Goal: Task Accomplishment & Management: Use online tool/utility

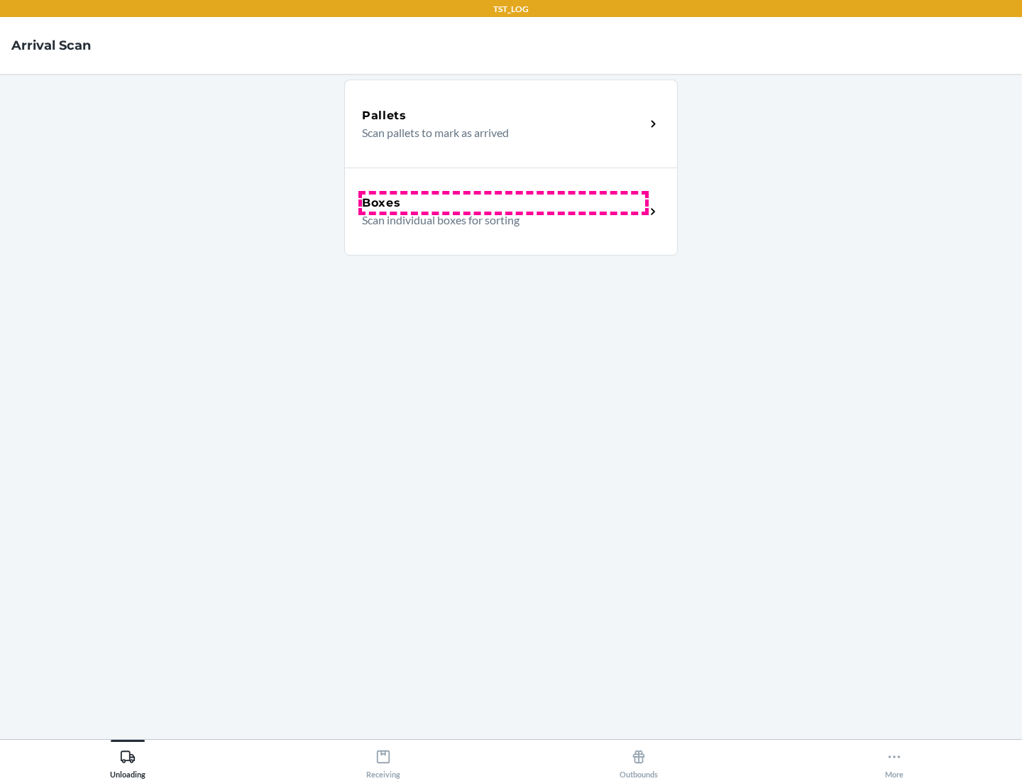
click at [503, 203] on div "Boxes" at bounding box center [503, 202] width 283 height 17
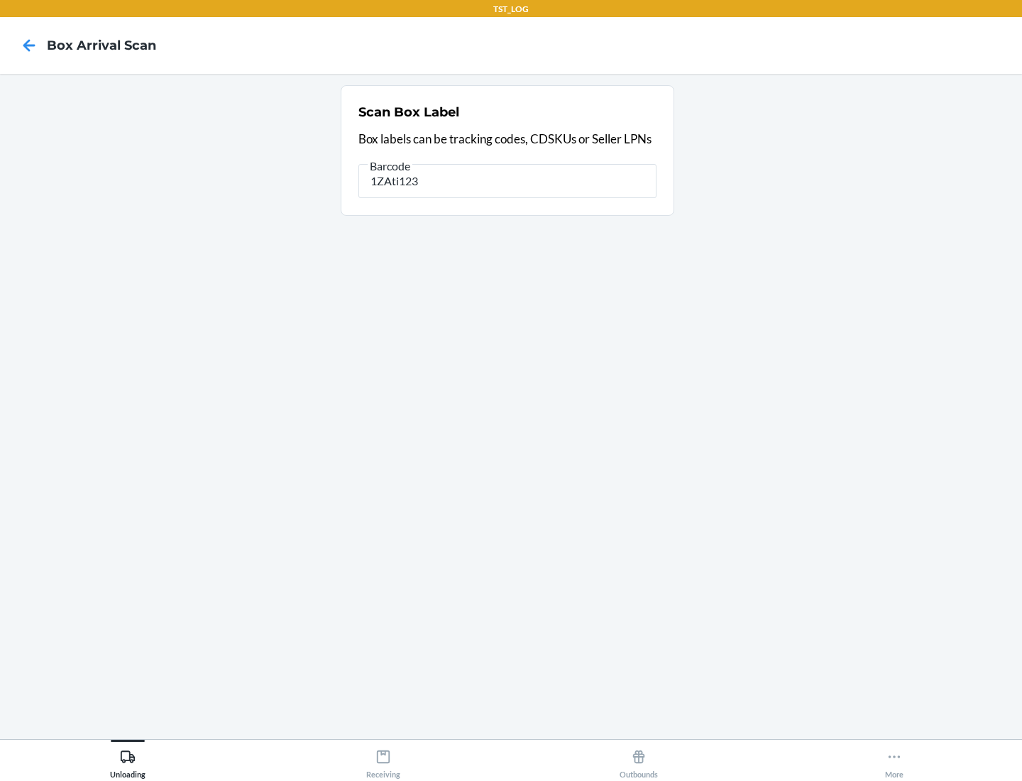
type input "1ZAti123"
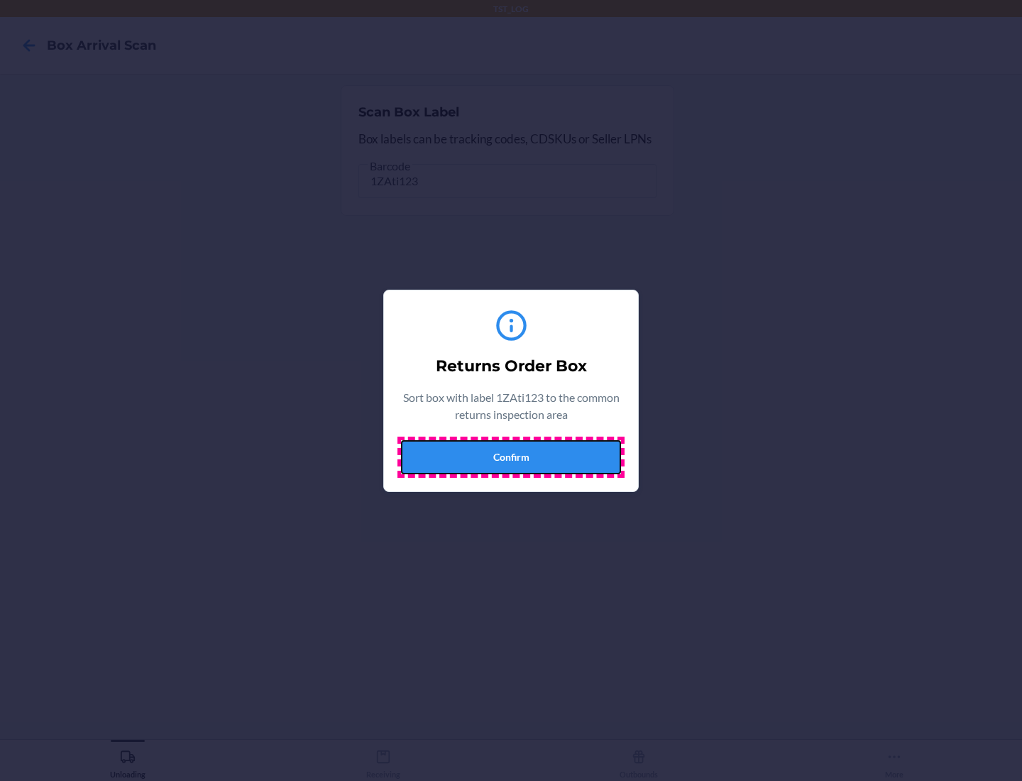
click at [511, 456] on button "Confirm" at bounding box center [511, 457] width 220 height 34
